Goal: Entertainment & Leisure: Consume media (video, audio)

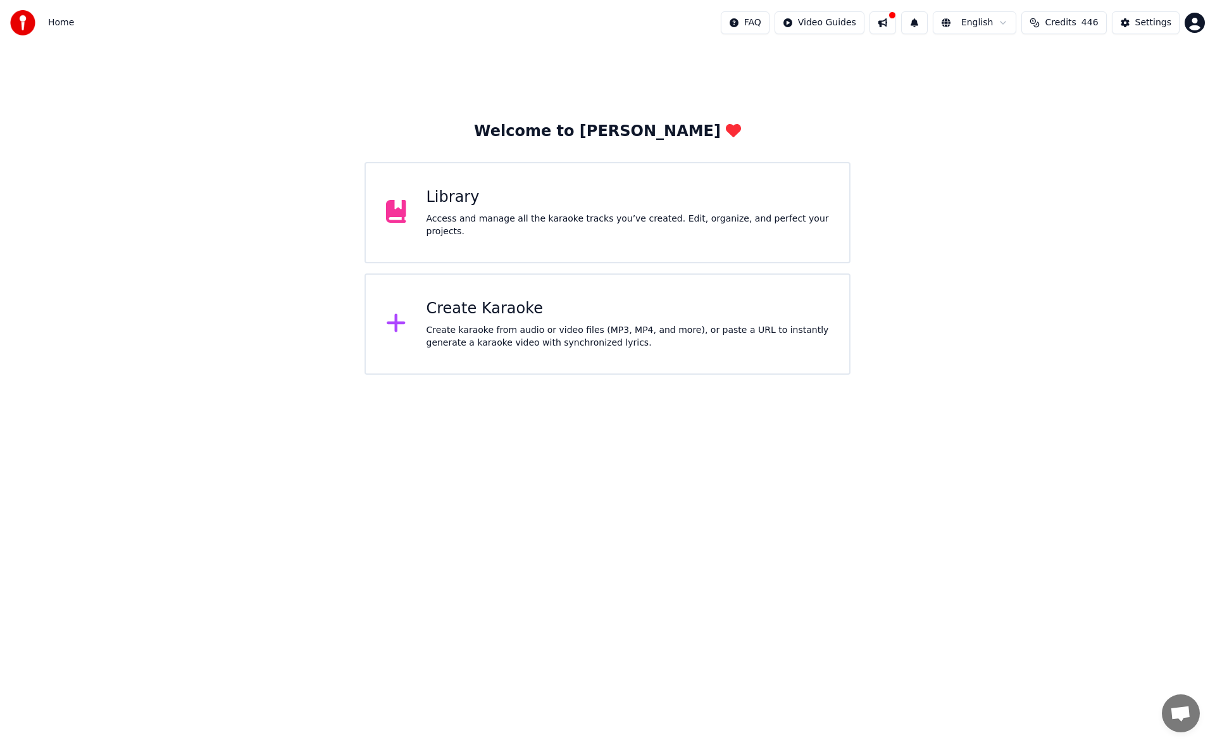
click at [546, 223] on div "Access and manage all the karaoke tracks you’ve created. Edit, organize, and pe…" at bounding box center [628, 225] width 403 height 25
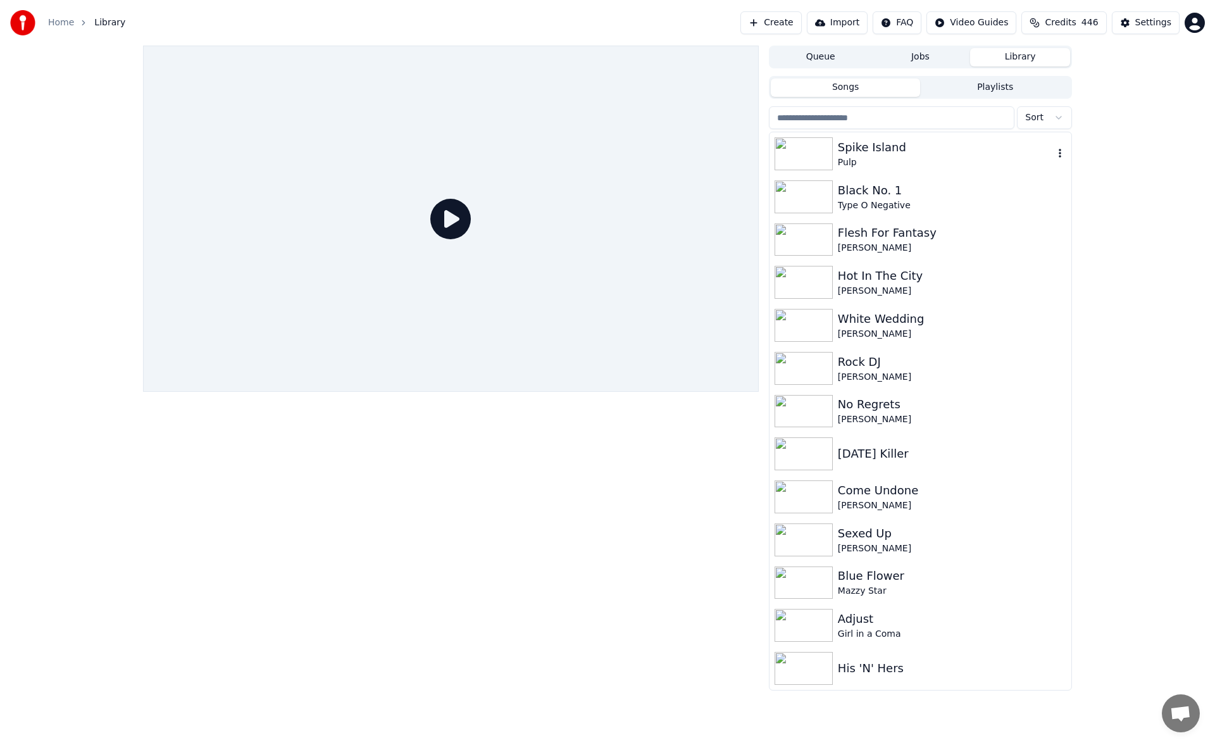
click at [904, 149] on div "Spike Island" at bounding box center [946, 148] width 216 height 18
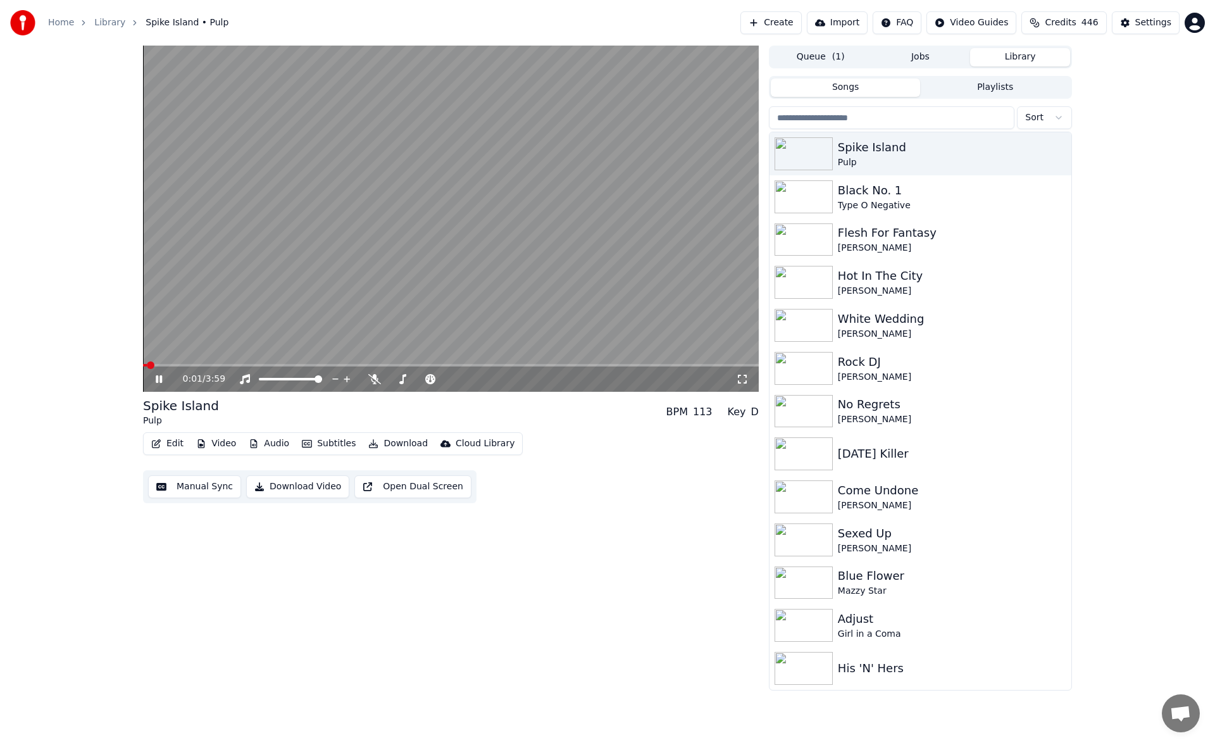
click at [742, 377] on icon at bounding box center [742, 379] width 13 height 10
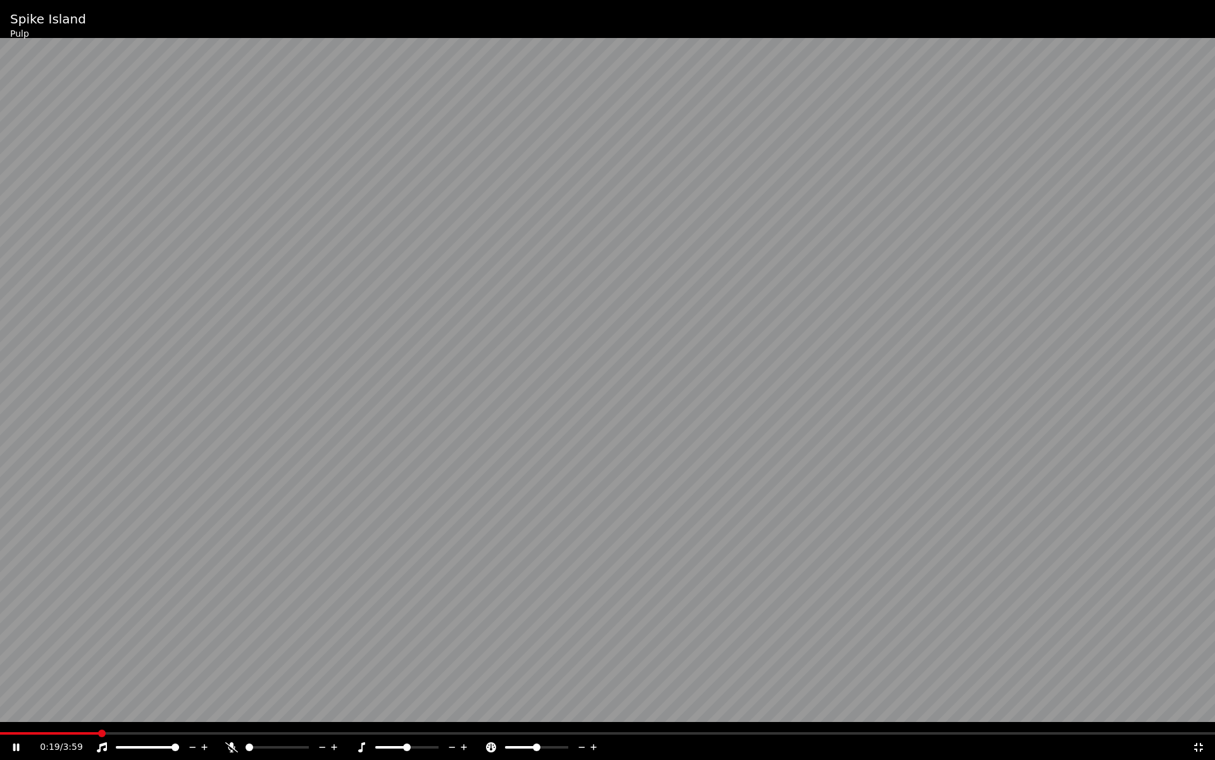
click at [234, 744] on icon at bounding box center [231, 747] width 13 height 10
click at [5, 732] on span at bounding box center [2, 733] width 5 height 3
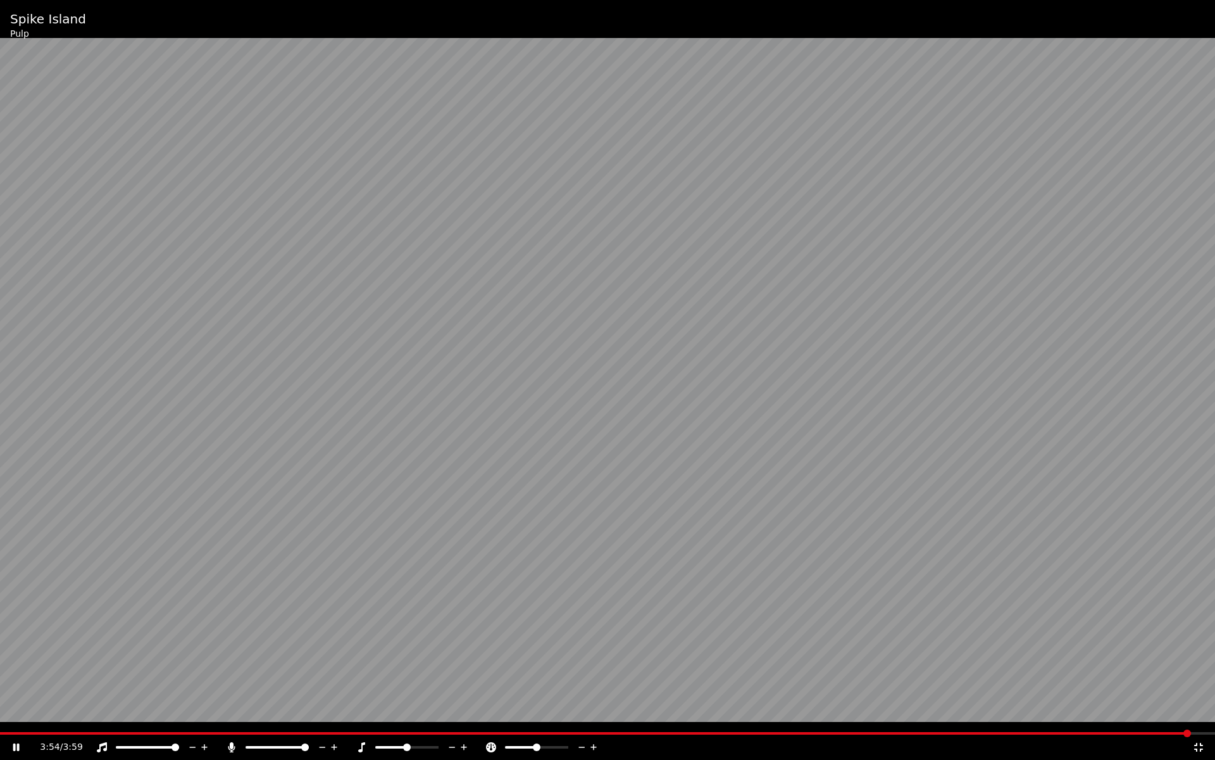
click at [1199, 744] on icon at bounding box center [1199, 747] width 13 height 10
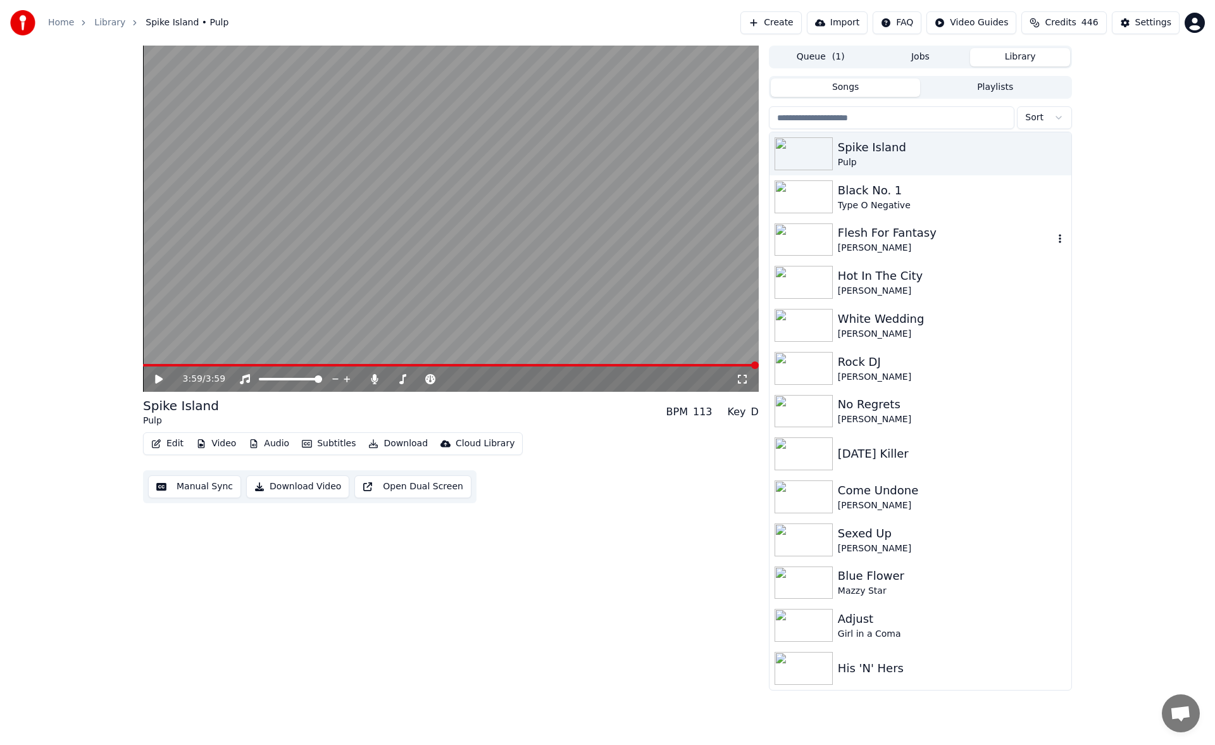
click at [907, 241] on div "Flesh For Fantasy" at bounding box center [946, 233] width 216 height 18
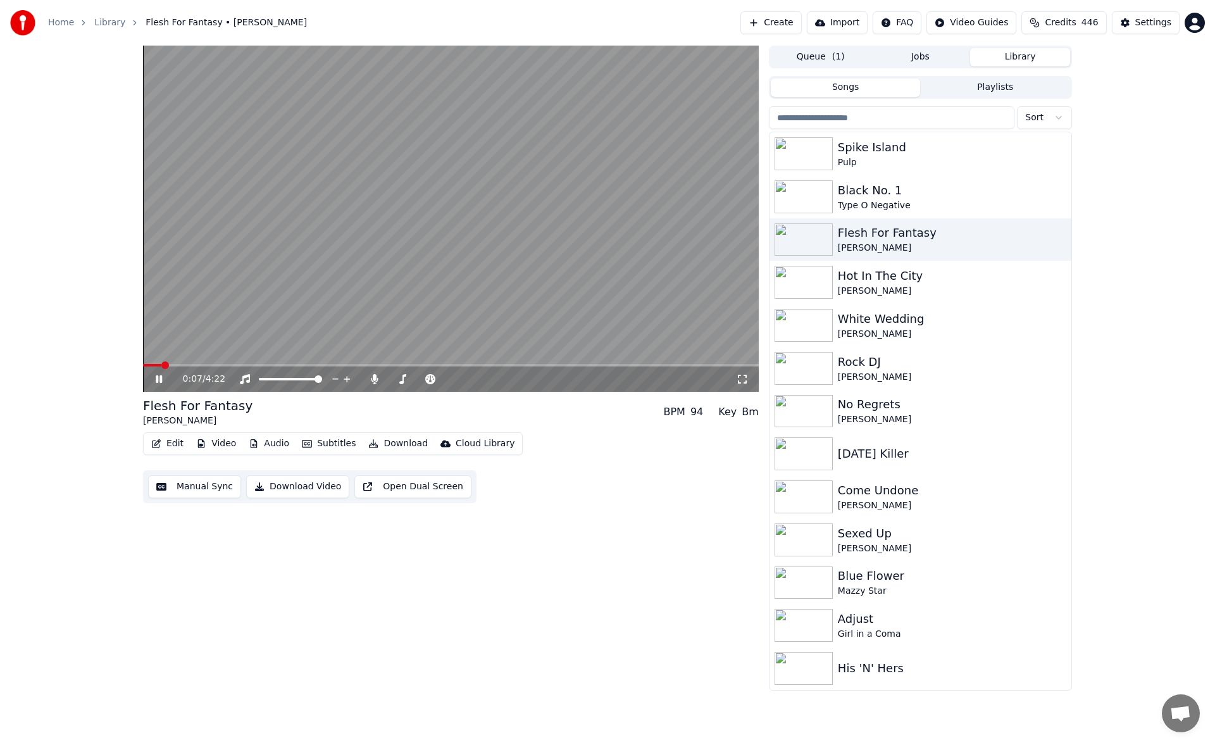
click at [739, 375] on icon at bounding box center [742, 379] width 13 height 10
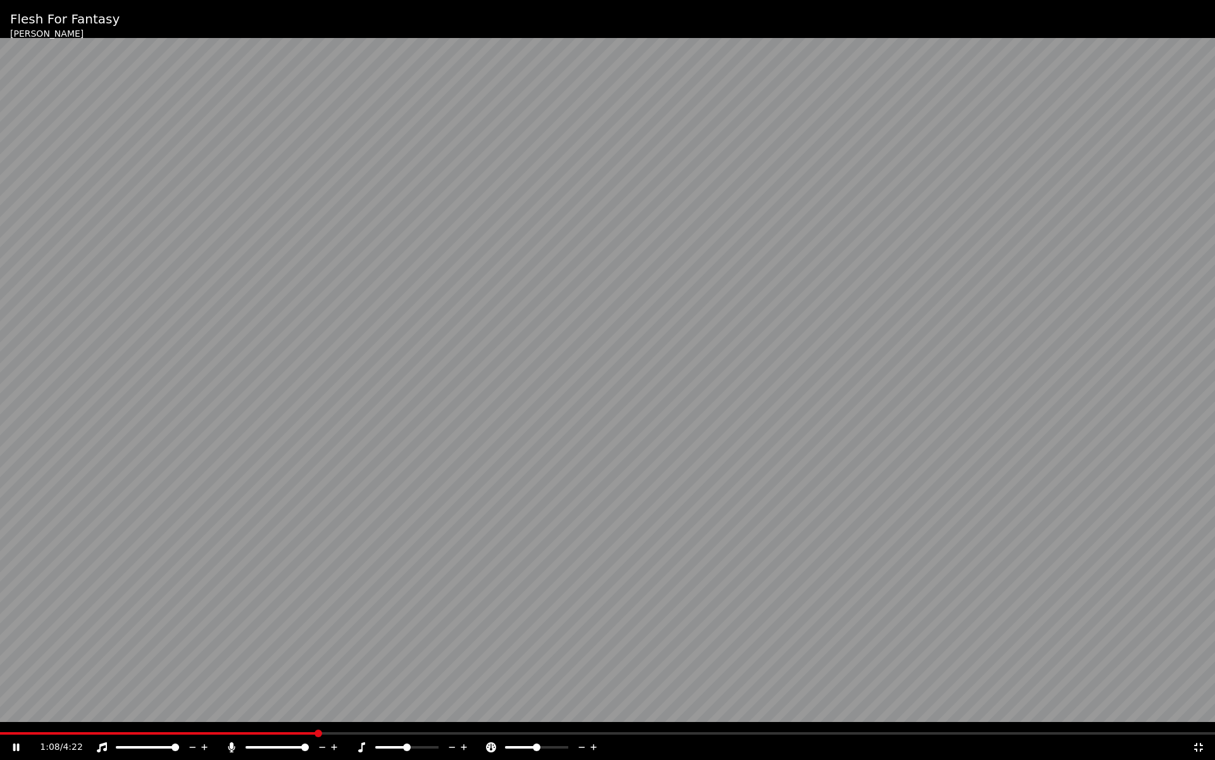
click at [1196, 744] on icon at bounding box center [1199, 747] width 13 height 10
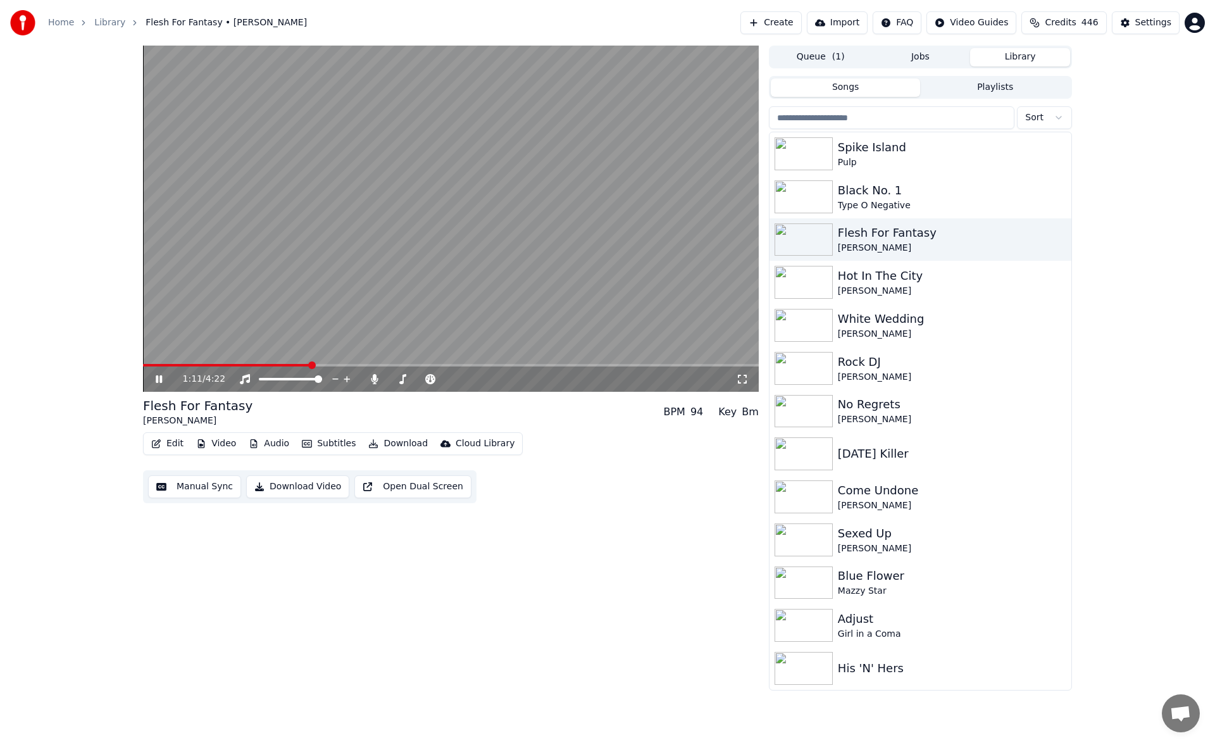
click at [158, 375] on icon at bounding box center [168, 379] width 30 height 10
click at [475, 366] on span at bounding box center [451, 365] width 616 height 3
click at [153, 377] on icon at bounding box center [168, 379] width 30 height 10
click at [507, 363] on video at bounding box center [451, 219] width 616 height 346
click at [539, 365] on span at bounding box center [451, 365] width 616 height 3
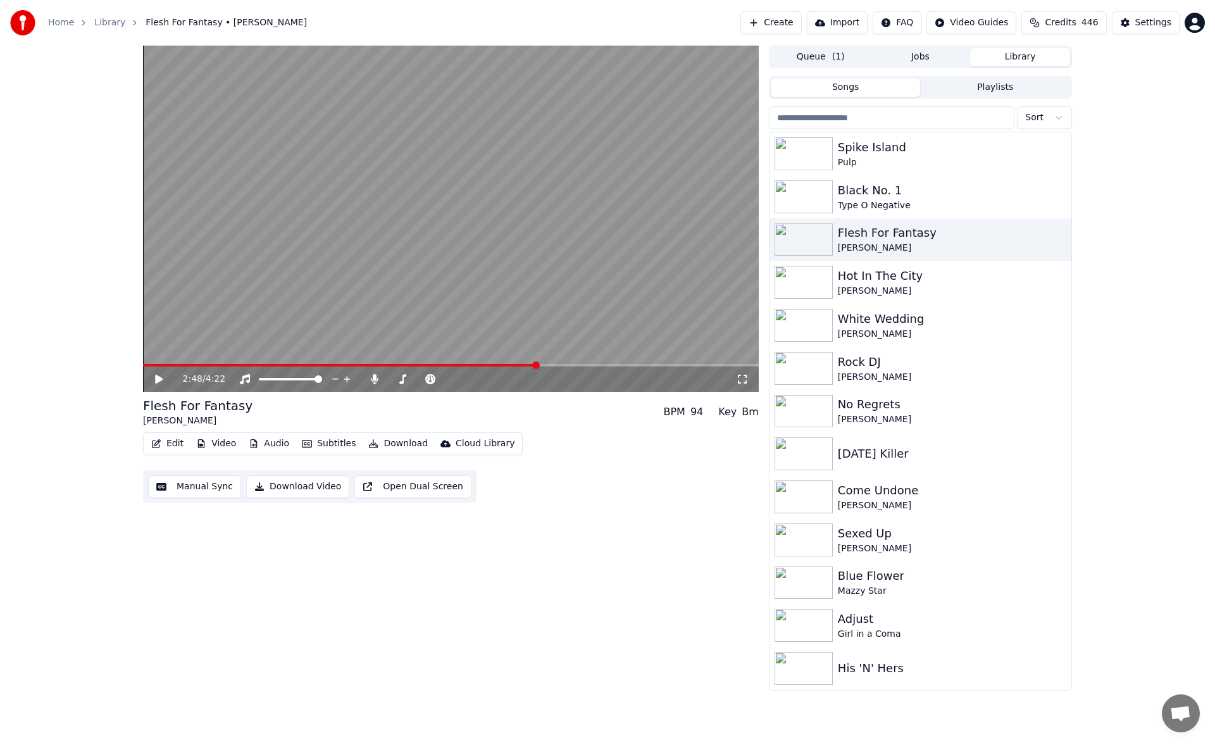
click at [159, 379] on icon at bounding box center [159, 379] width 8 height 9
click at [591, 362] on video at bounding box center [451, 219] width 616 height 346
click at [589, 366] on span at bounding box center [451, 365] width 616 height 3
click at [163, 379] on icon at bounding box center [168, 379] width 30 height 10
click at [611, 365] on span at bounding box center [451, 365] width 616 height 3
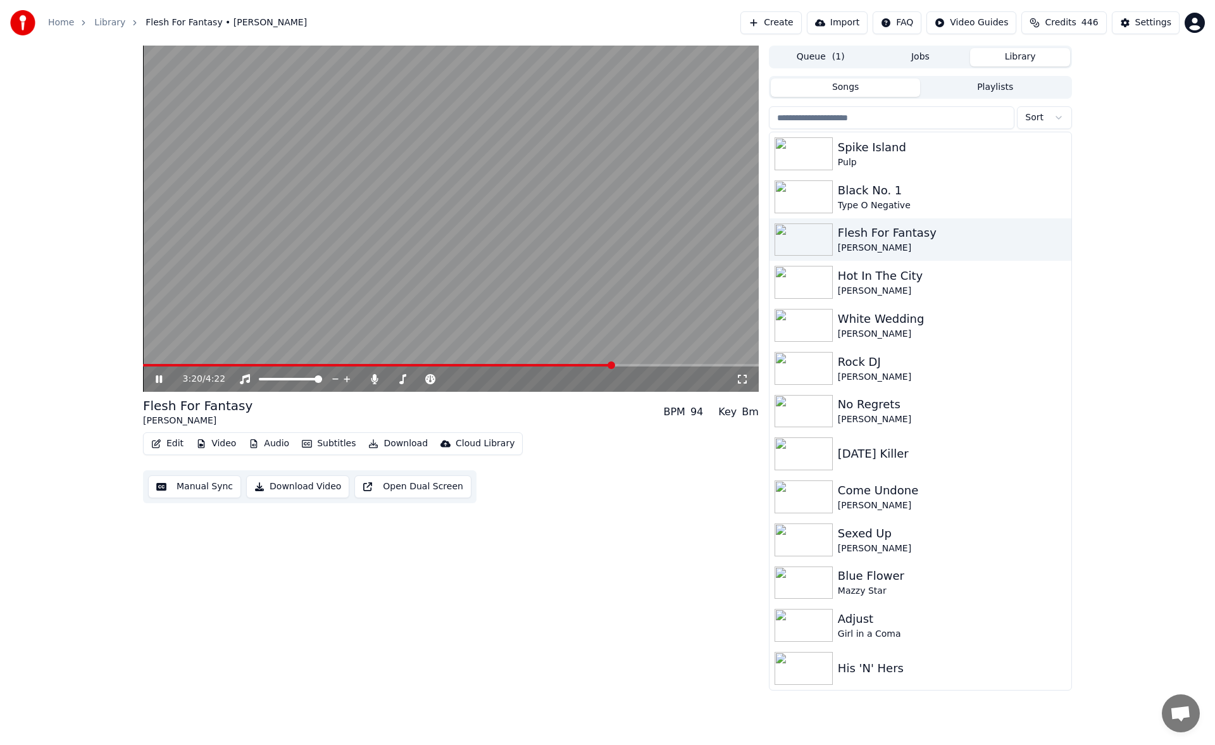
click at [644, 365] on span at bounding box center [451, 365] width 616 height 3
click at [660, 365] on span at bounding box center [451, 365] width 616 height 3
click at [677, 363] on video at bounding box center [451, 219] width 616 height 346
click at [677, 365] on span at bounding box center [451, 365] width 616 height 3
click at [658, 329] on video at bounding box center [451, 219] width 616 height 346
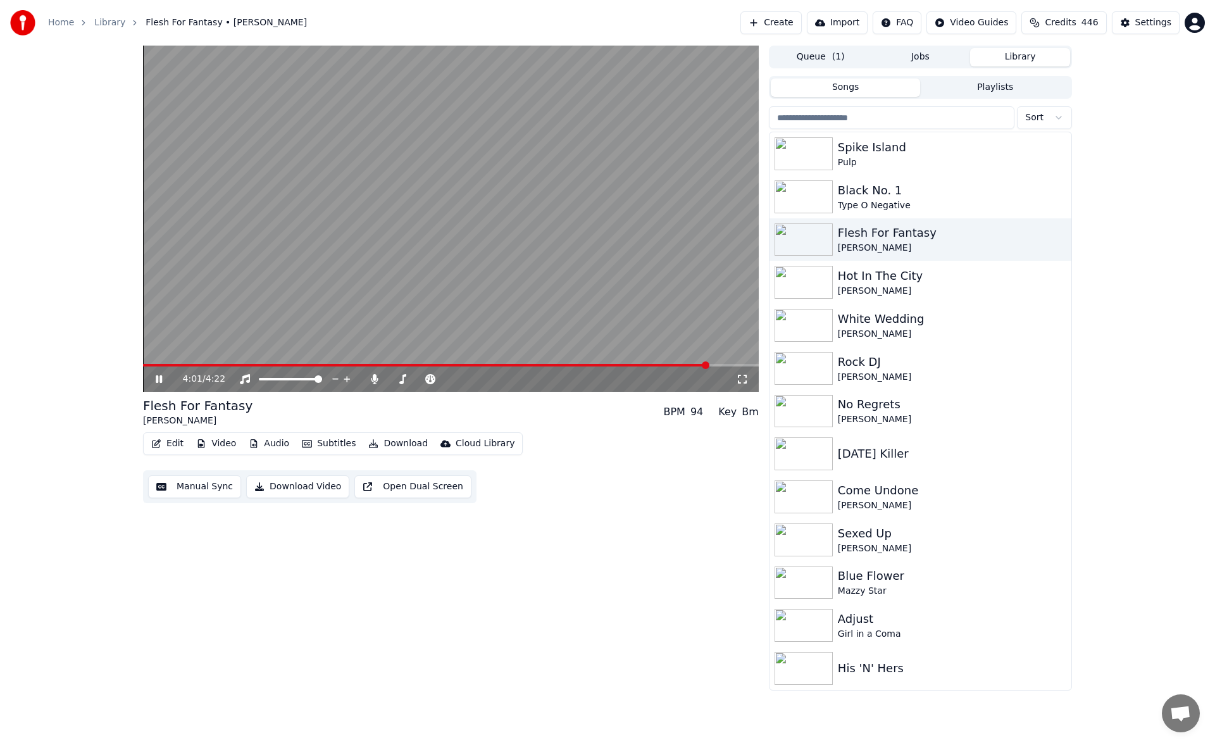
click at [708, 366] on span at bounding box center [451, 365] width 616 height 3
click at [734, 364] on span at bounding box center [451, 365] width 616 height 3
click at [713, 365] on span at bounding box center [441, 365] width 597 height 3
click at [537, 364] on span at bounding box center [441, 365] width 596 height 3
click at [488, 365] on span at bounding box center [315, 365] width 345 height 3
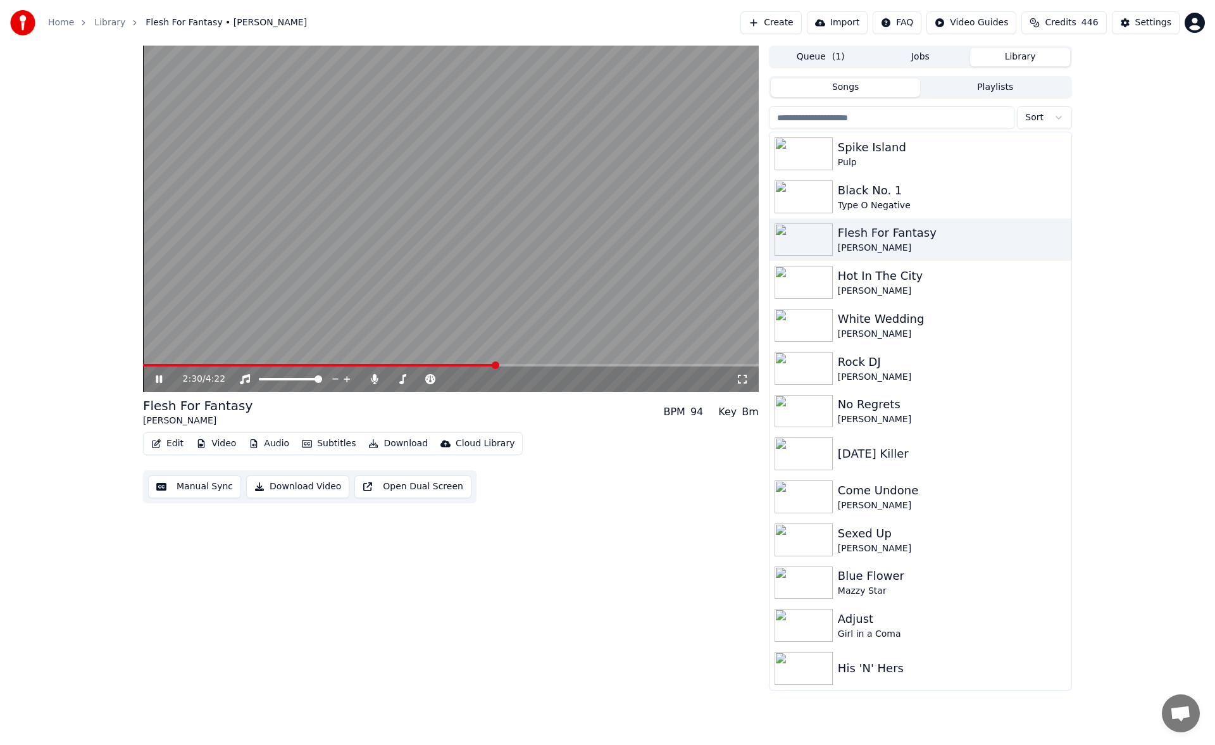
click at [156, 376] on icon at bounding box center [168, 379] width 30 height 10
